Goal: Communication & Community: Participate in discussion

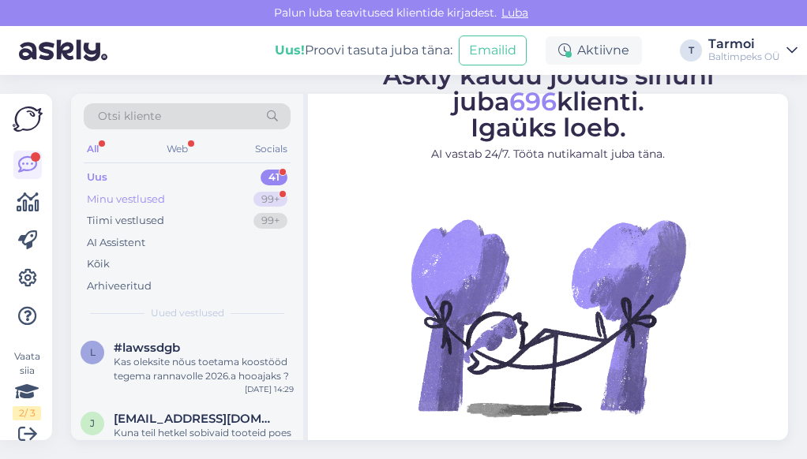
click at [131, 197] on div "Minu vestlused" at bounding box center [126, 200] width 78 height 16
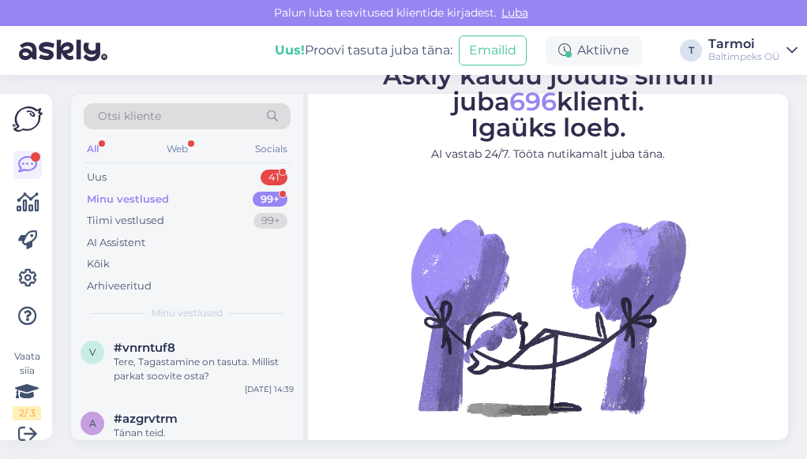
click at [131, 197] on div "Minu vestlused" at bounding box center [128, 200] width 82 height 16
click at [120, 214] on div "Tiimi vestlused" at bounding box center [125, 221] width 77 height 16
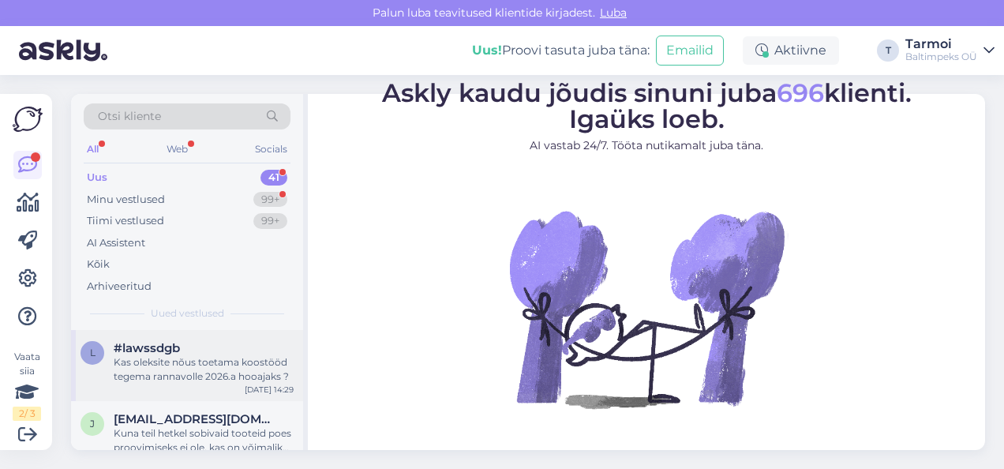
click at [179, 365] on div "Kas oleksite nõus toetama koostööd tegema rannavolle 2026.a hooajaks ?" at bounding box center [204, 369] width 180 height 28
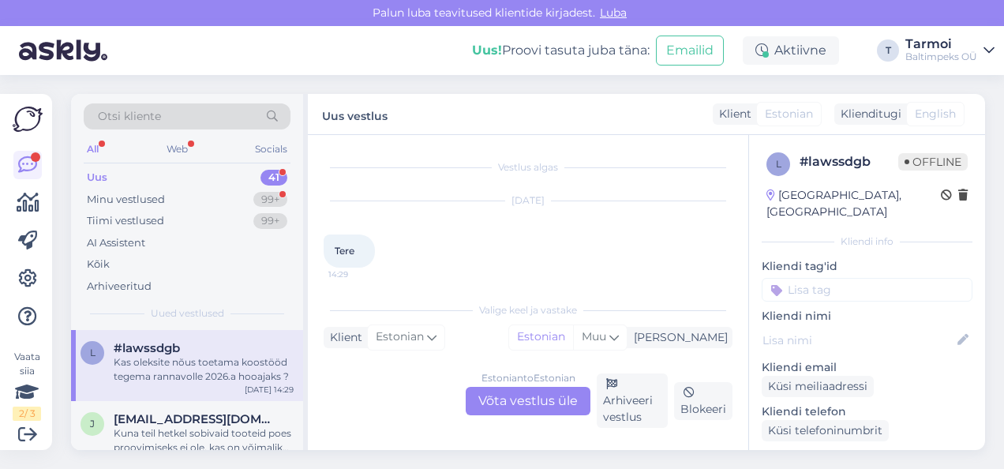
scroll to position [87, 0]
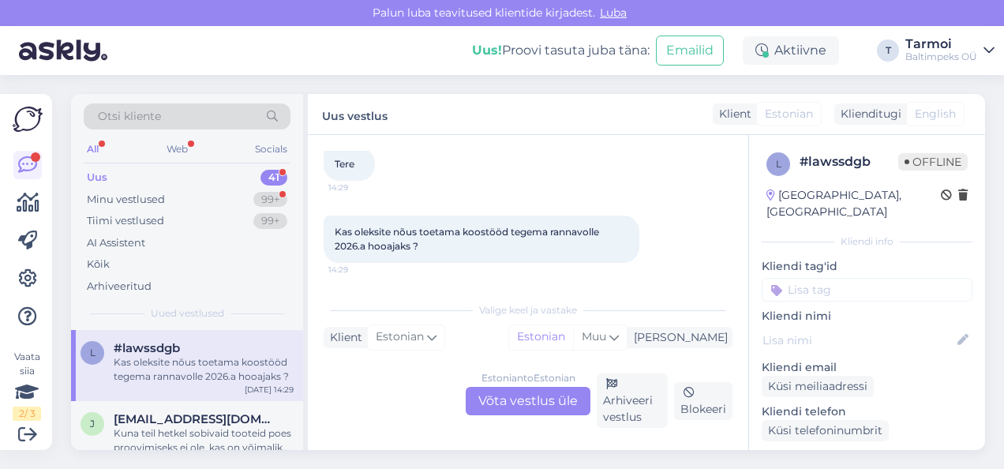
click at [806, 110] on div "Klienditugi" at bounding box center [867, 114] width 67 height 17
